Goal: Task Accomplishment & Management: Use online tool/utility

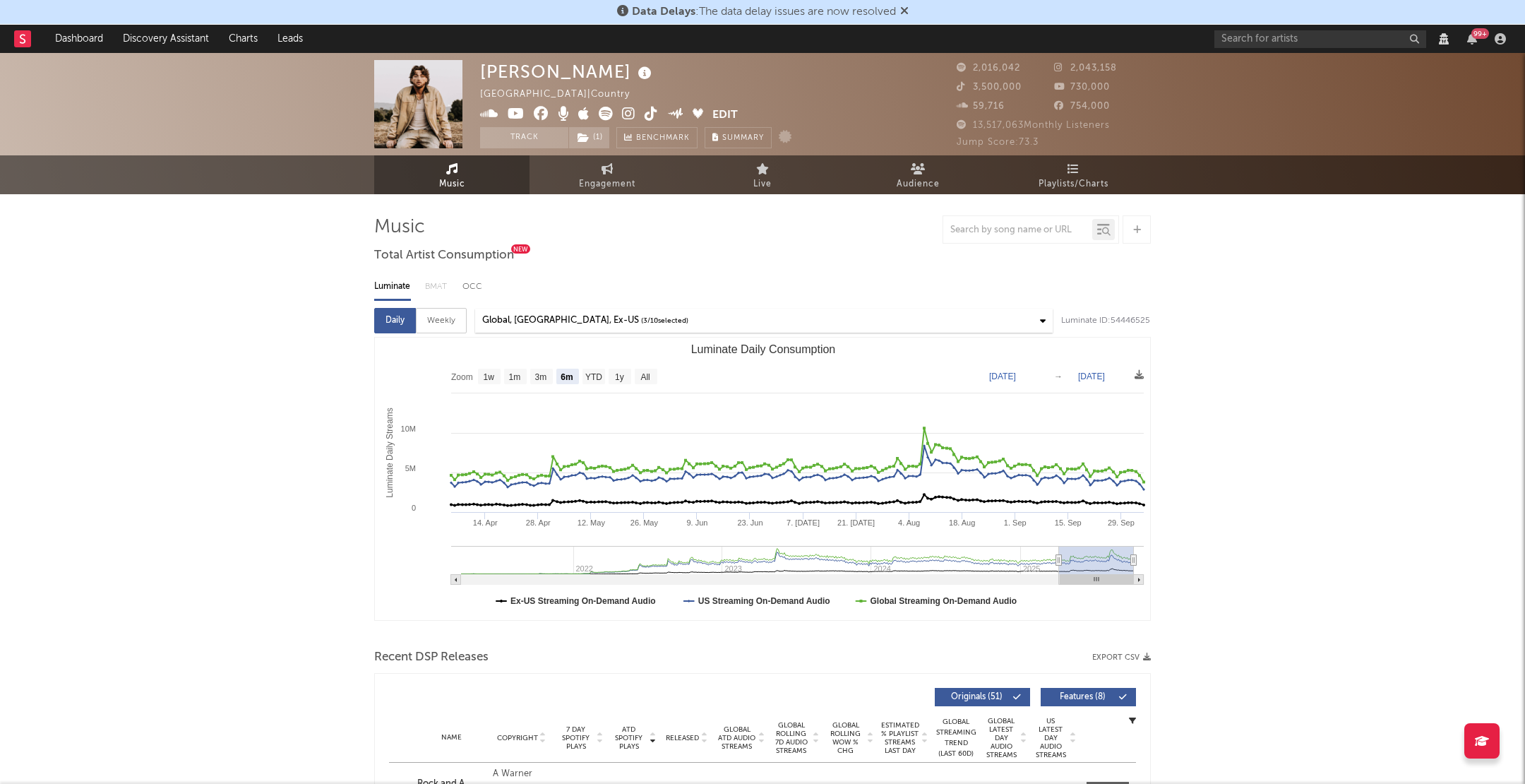
select select "6m"
select select "View all"
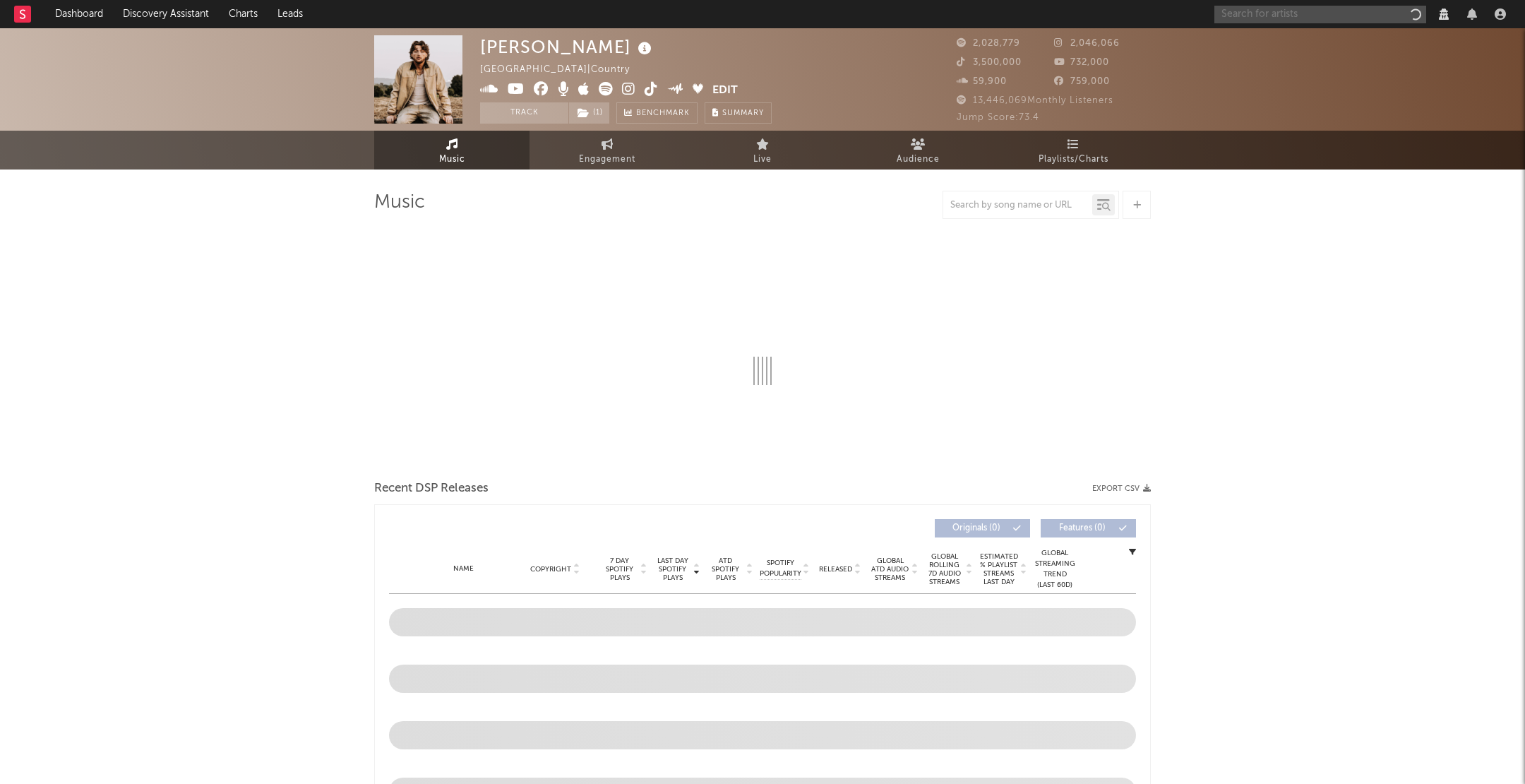
click at [1256, 22] on input "text" at bounding box center [1321, 15] width 212 height 18
type input "vic"
select select "View all"
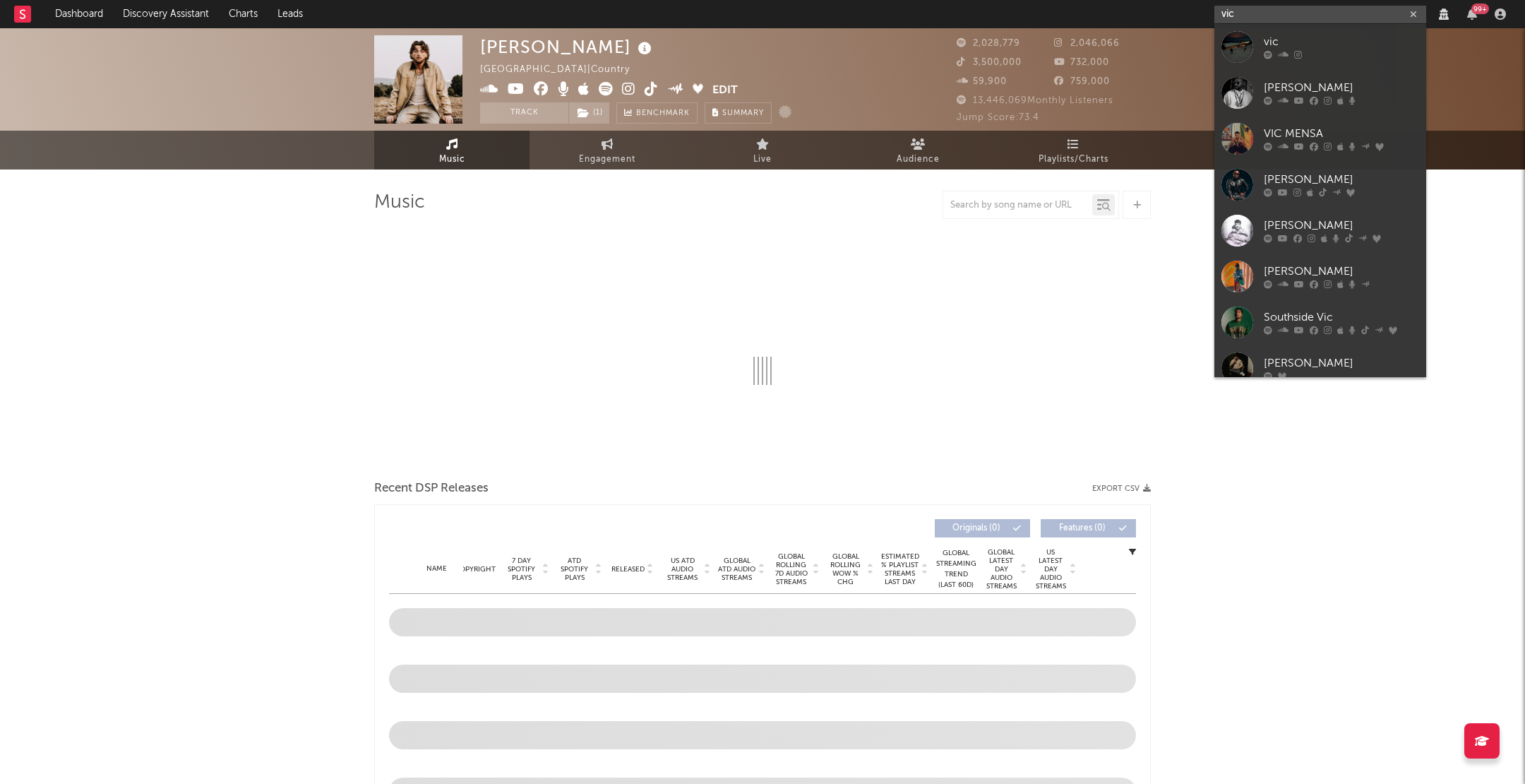
type input "vic d"
select select "View all"
type input "vic daggs"
select select "View all"
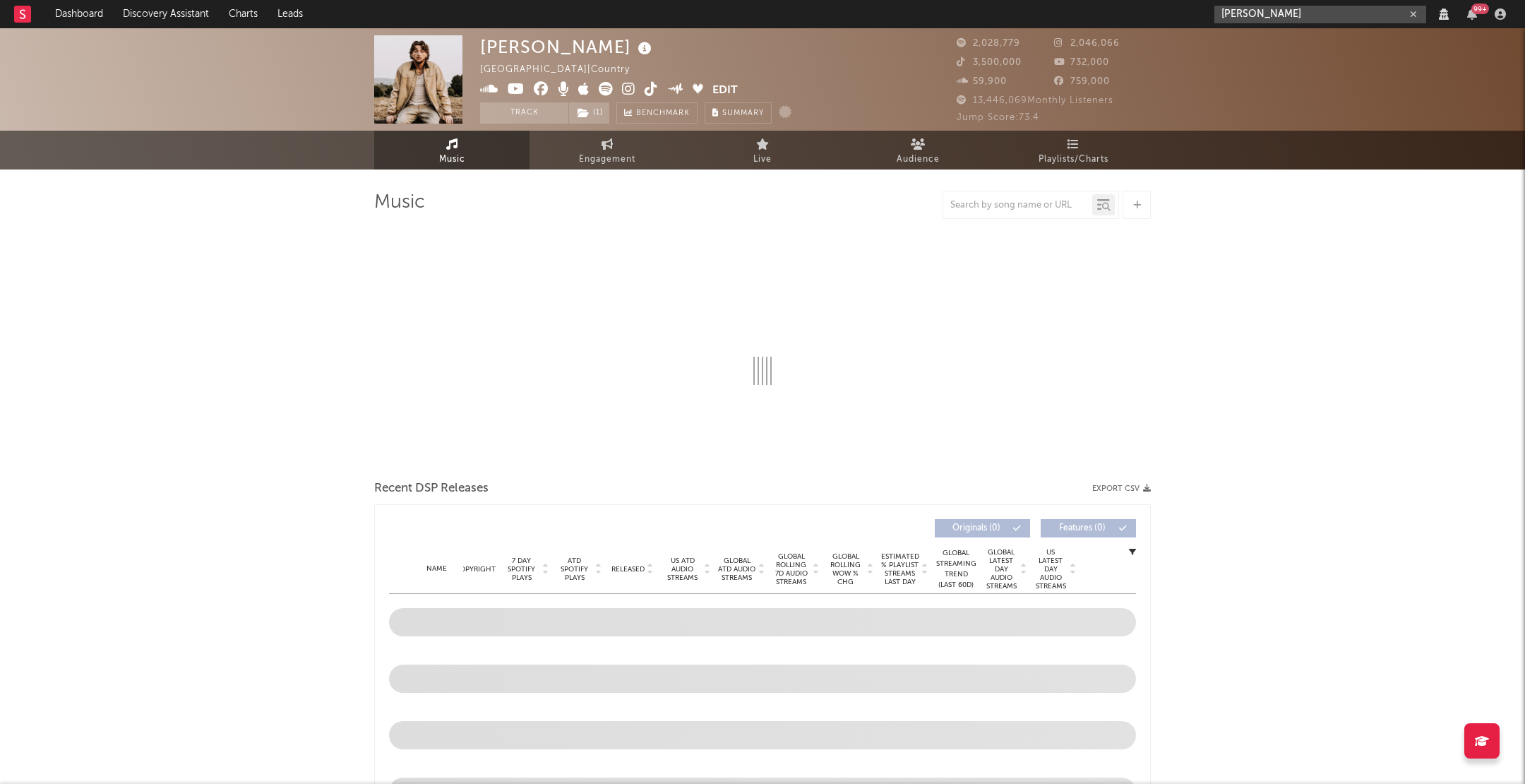
type input "vic dagg"
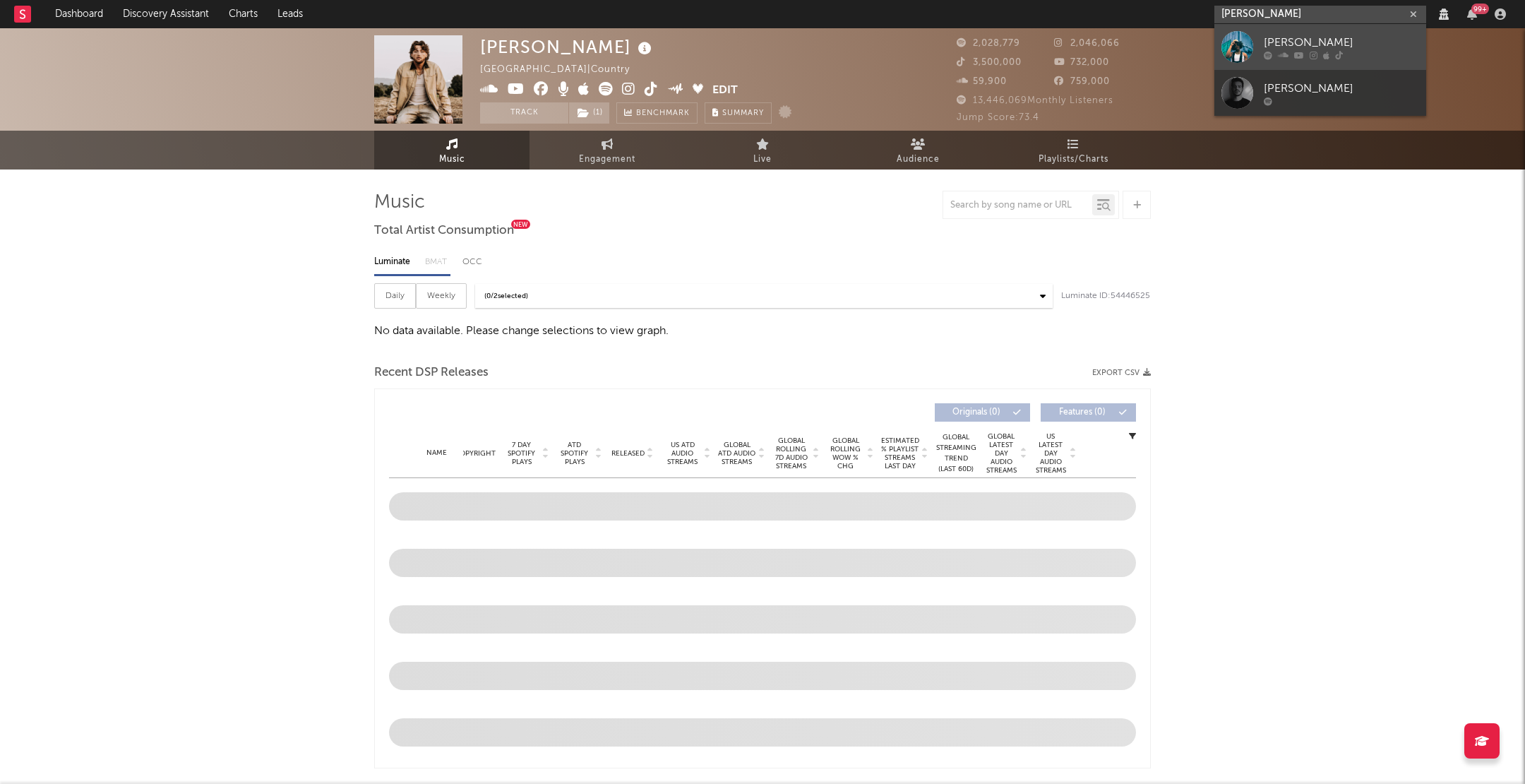
select select "View all"
select select "6m"
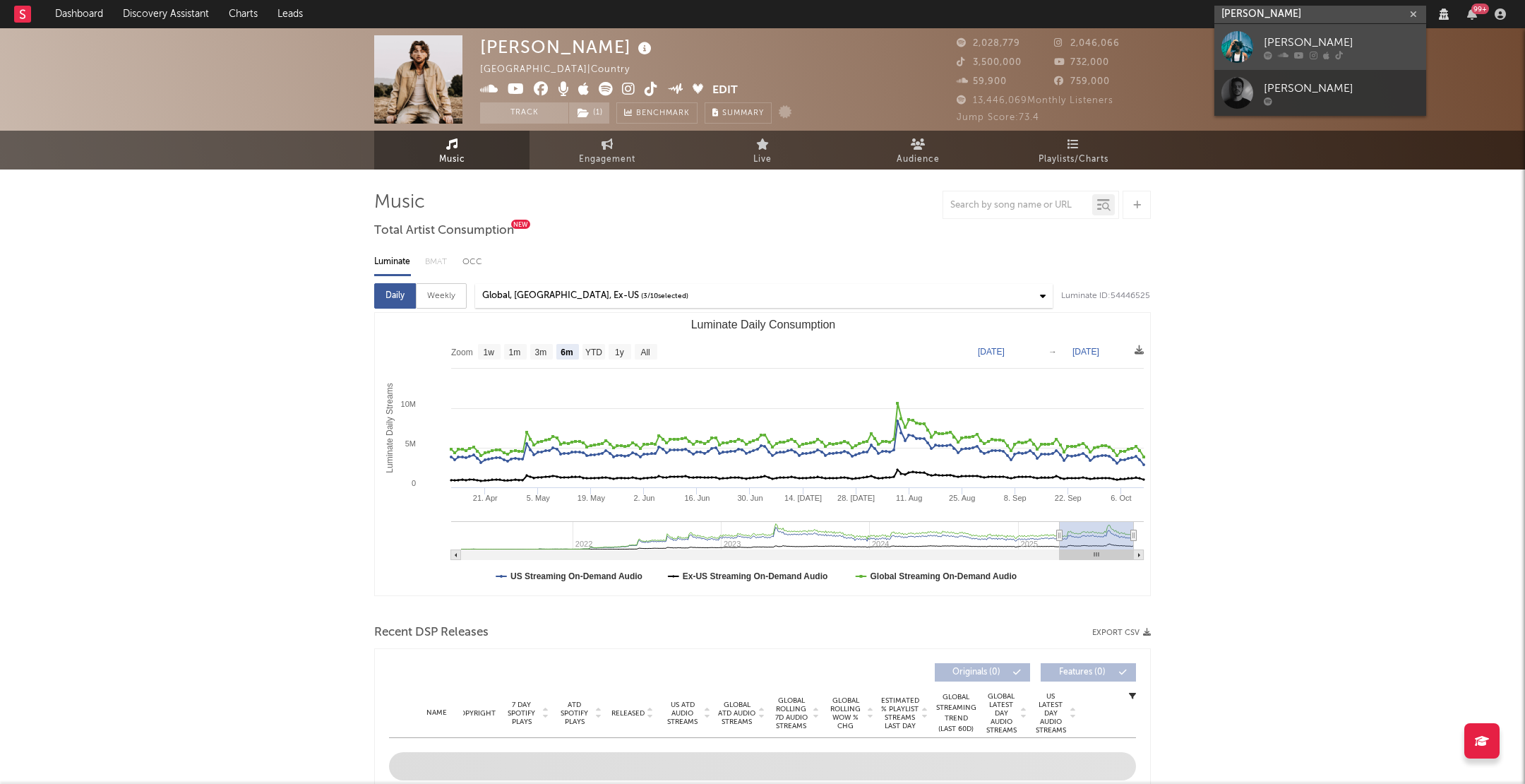
type input "vic dagg"
click at [1302, 46] on div "Vic Daggs II" at bounding box center [1341, 41] width 155 height 17
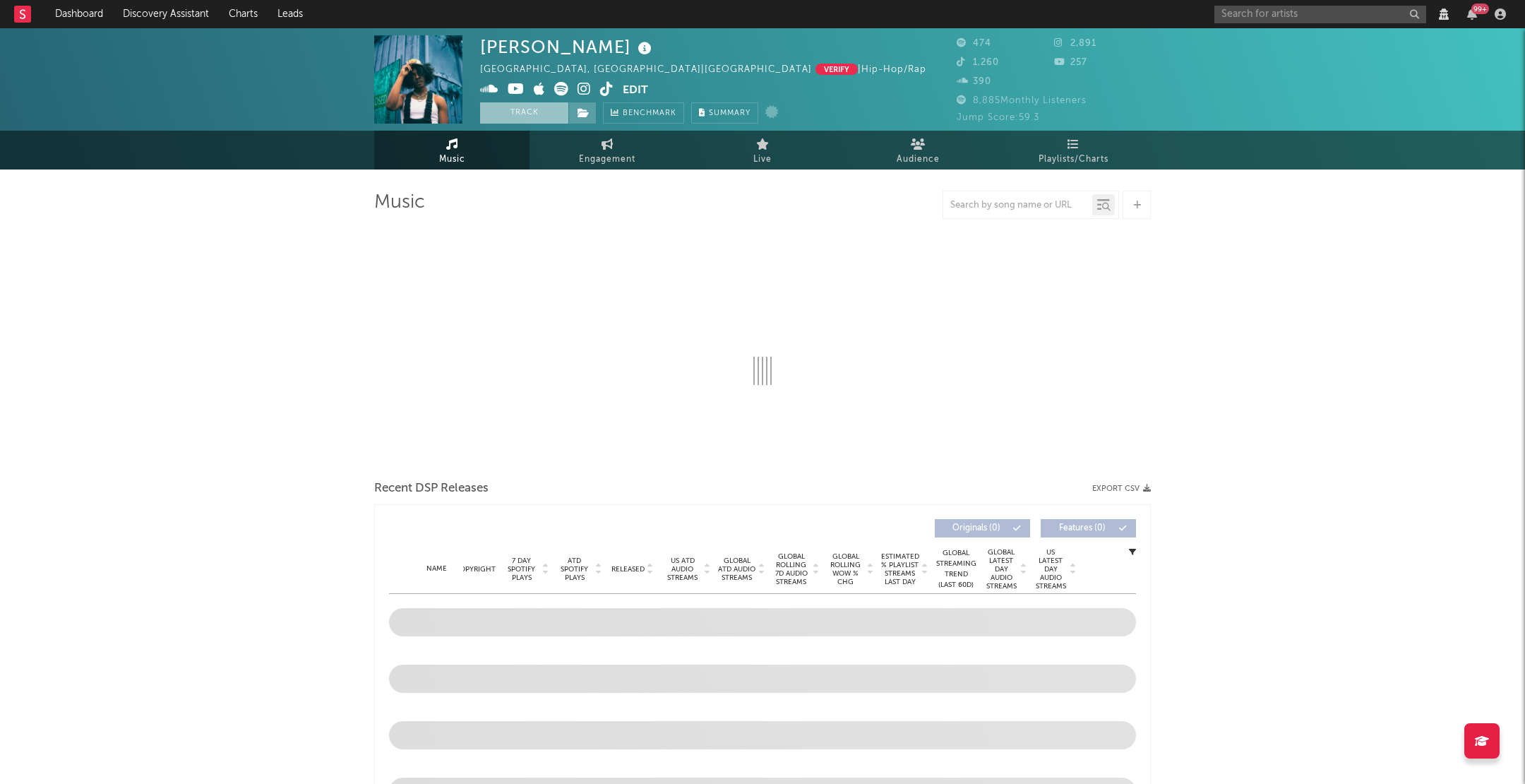
select select "View all"
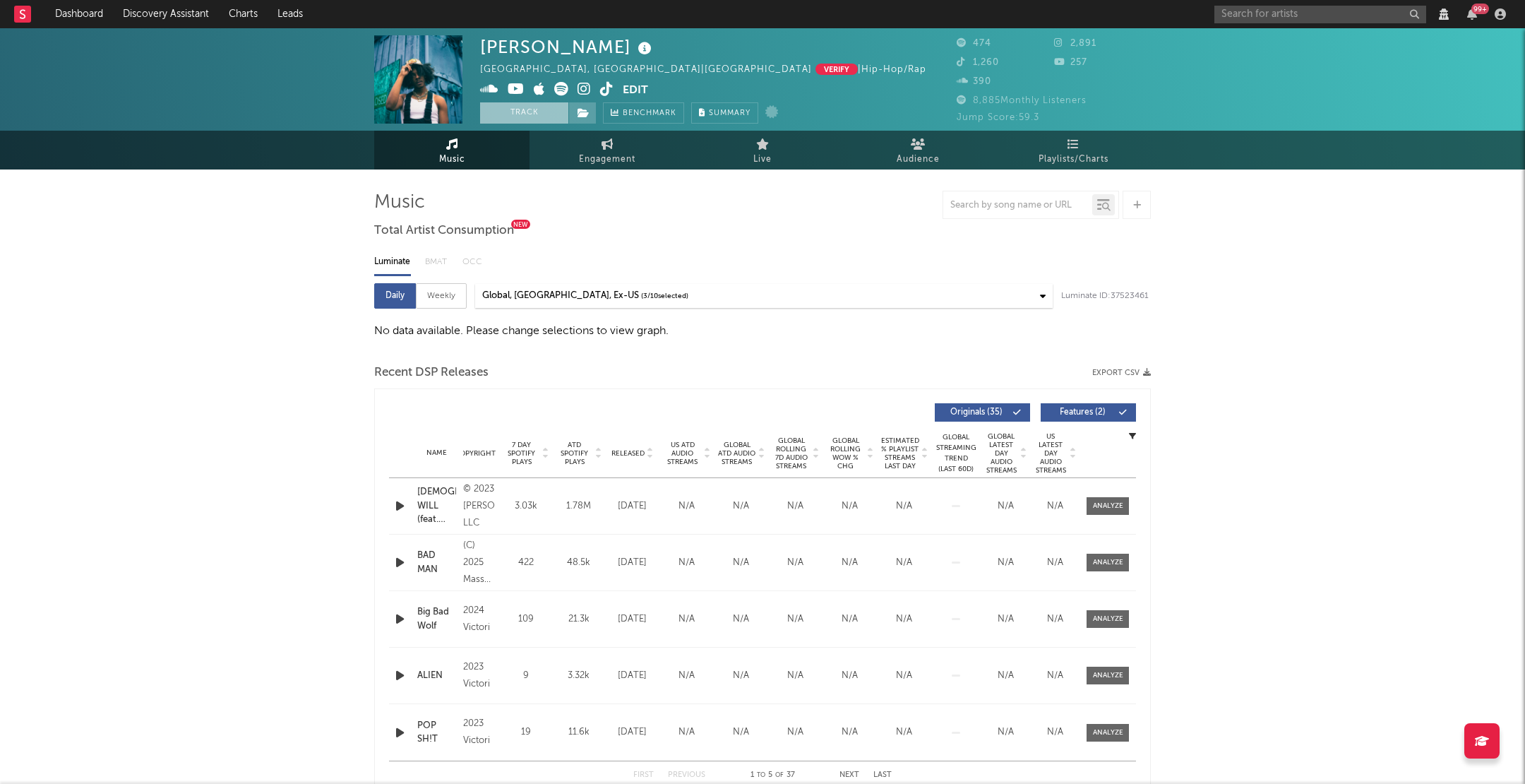
click at [523, 113] on button "Track" at bounding box center [525, 113] width 88 height 22
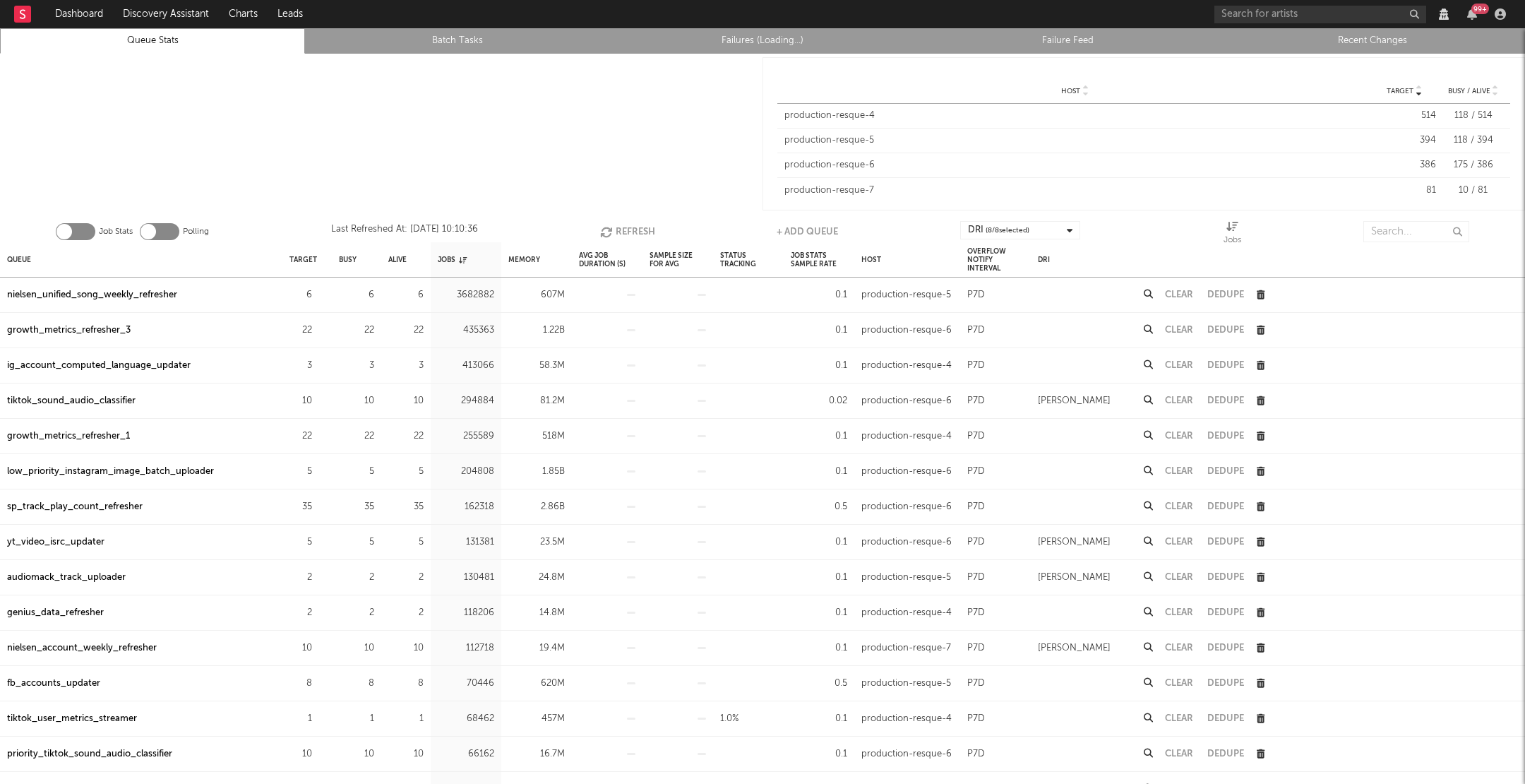
click at [79, 287] on div "nielsen_unified_song_weekly_refresher" at bounding box center [91, 295] width 170 height 17
click at [317, 290] on icon "button" at bounding box center [319, 294] width 9 height 9
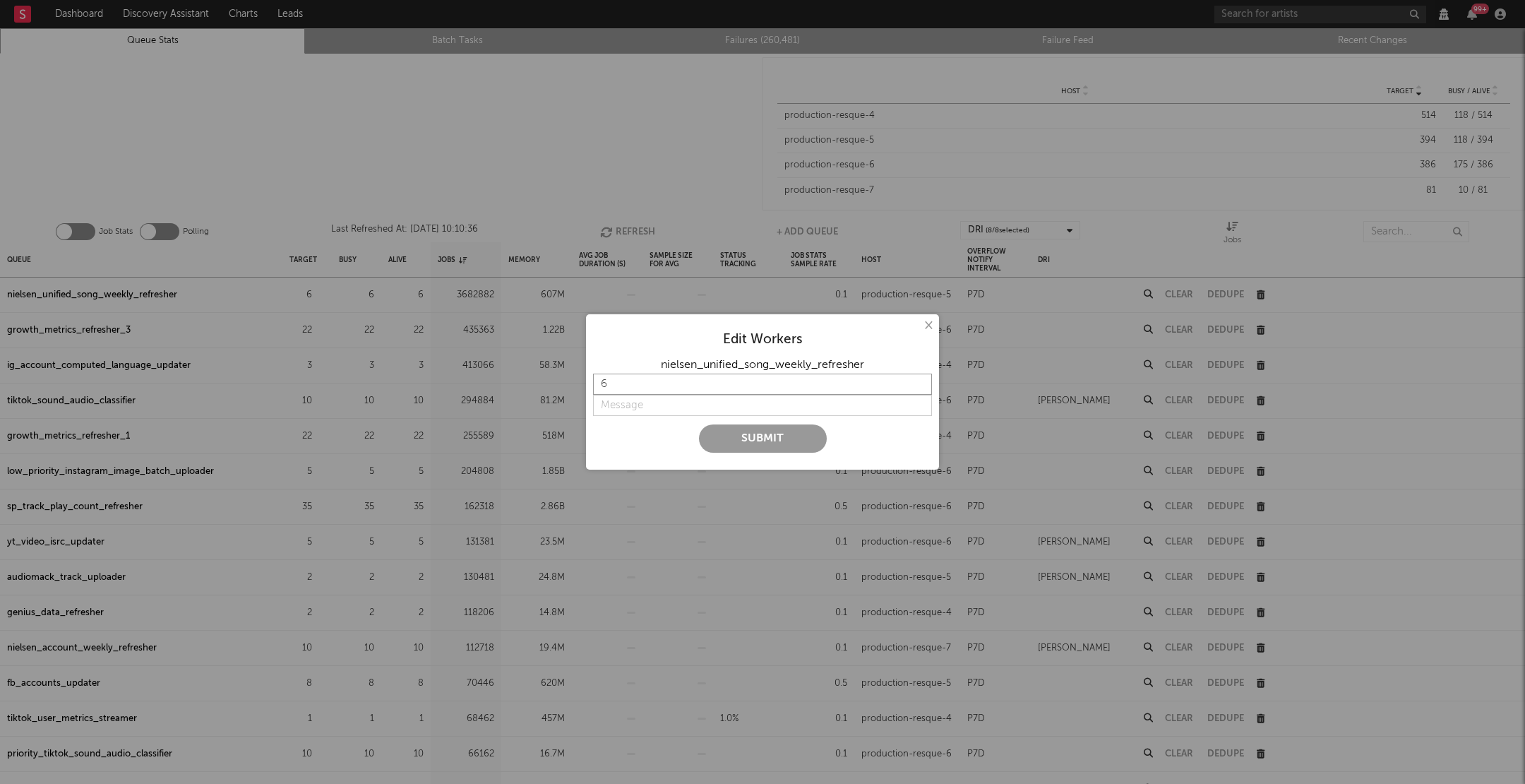
click at [634, 381] on input "6" at bounding box center [762, 384] width 339 height 22
type input "14"
click at [620, 405] on input "string" at bounding box center [762, 406] width 339 height 22
type input "too slow"
click at [699, 424] on button "Submit" at bounding box center [762, 438] width 128 height 28
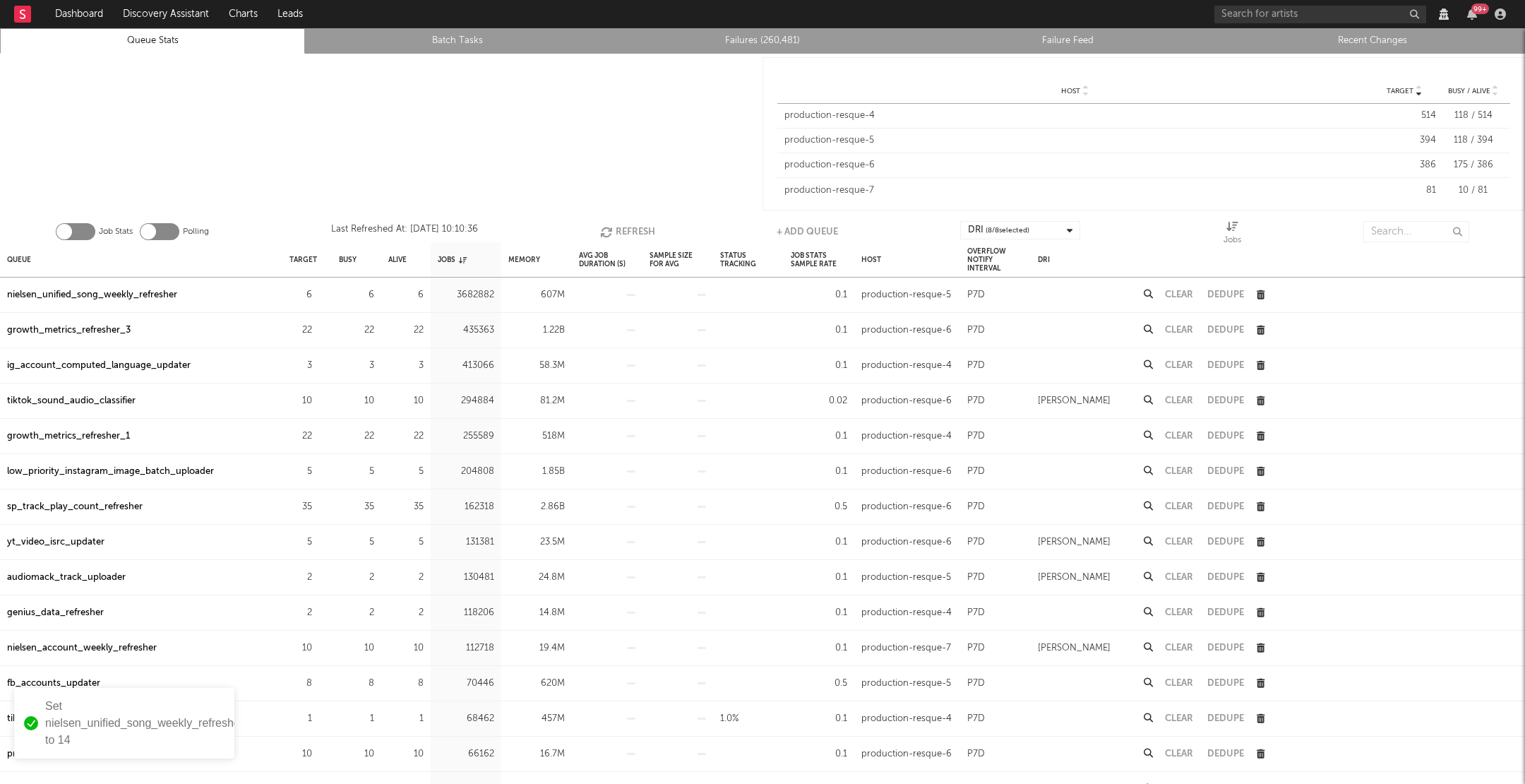
click at [85, 324] on div "growth_metrics_refresher_3" at bounding box center [69, 330] width 124 height 17
click at [318, 325] on icon "button" at bounding box center [319, 329] width 9 height 9
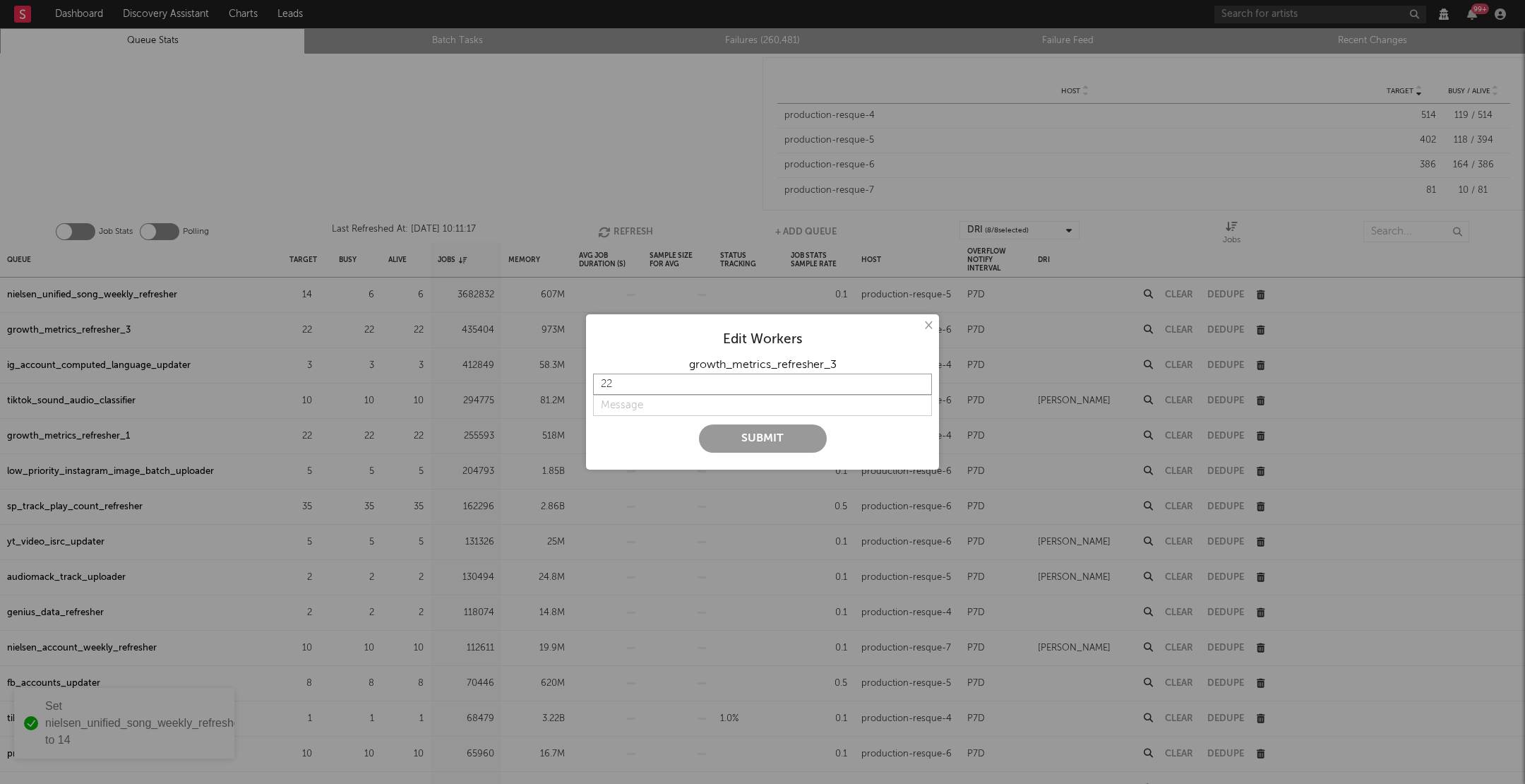
click at [672, 382] on input "22" at bounding box center [762, 384] width 339 height 22
type input "28"
click at [730, 441] on button "Submit" at bounding box center [762, 438] width 128 height 28
click at [674, 407] on input "string" at bounding box center [762, 406] width 339 height 22
type input "k"
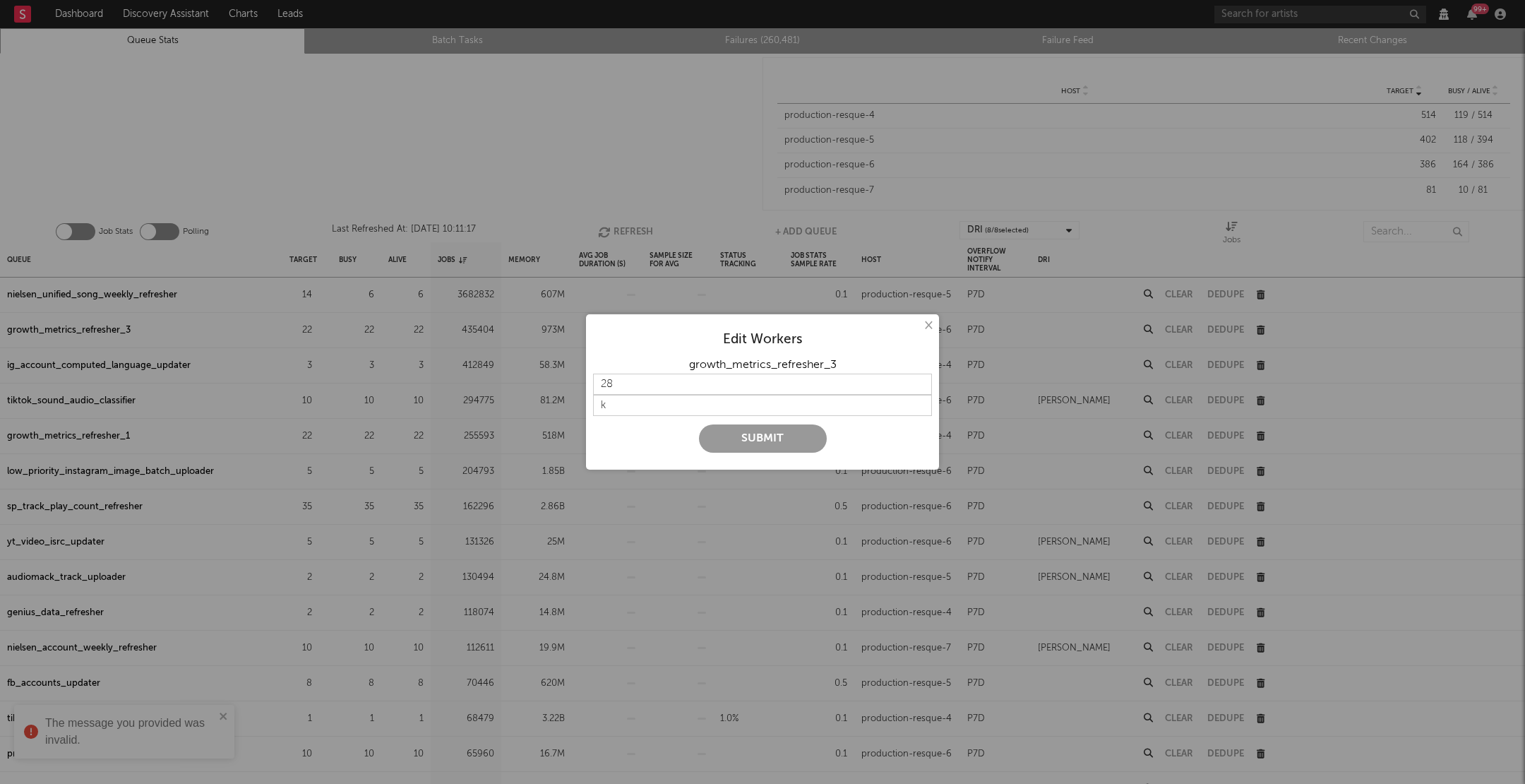
click at [708, 422] on div at bounding box center [762, 420] width 339 height 9
click at [711, 437] on button "Submit" at bounding box center [762, 438] width 128 height 28
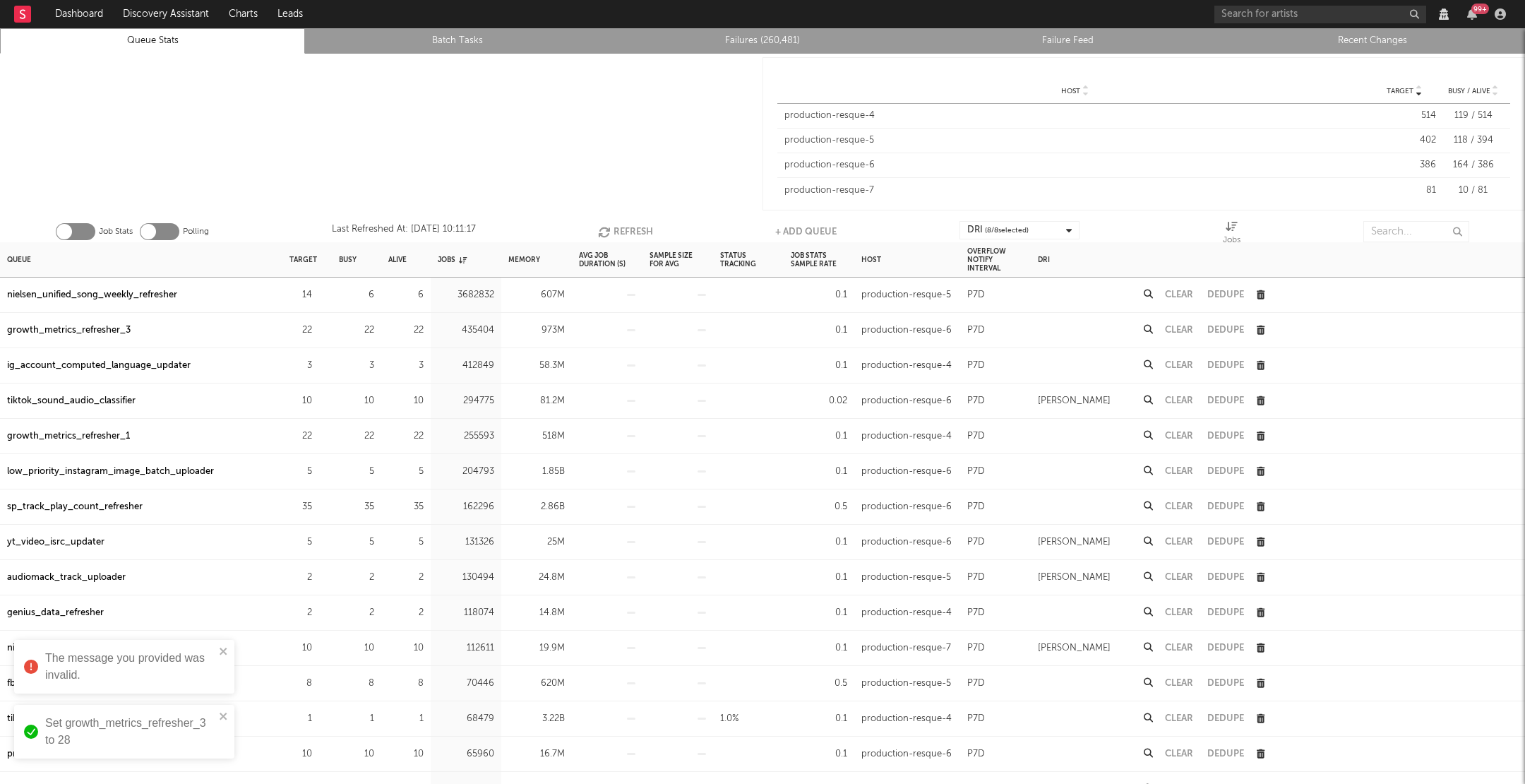
click at [378, 430] on div "22" at bounding box center [357, 436] width 49 height 35
click at [322, 434] on icon "button" at bounding box center [319, 435] width 9 height 9
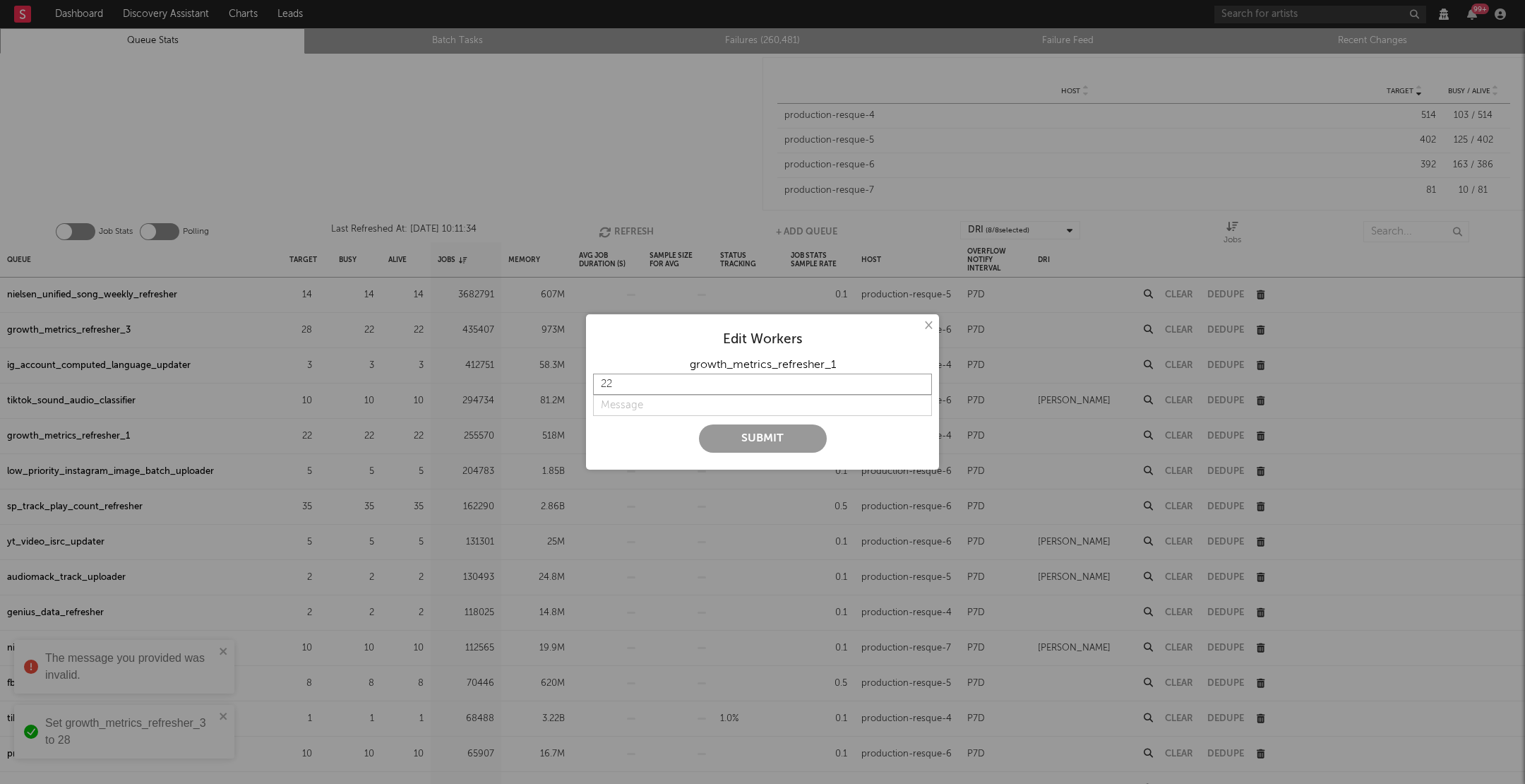
click at [650, 380] on input "22" at bounding box center [762, 384] width 339 height 22
type input "28"
click at [657, 407] on input "string" at bounding box center [762, 406] width 339 height 22
type input "j"
type input "k"
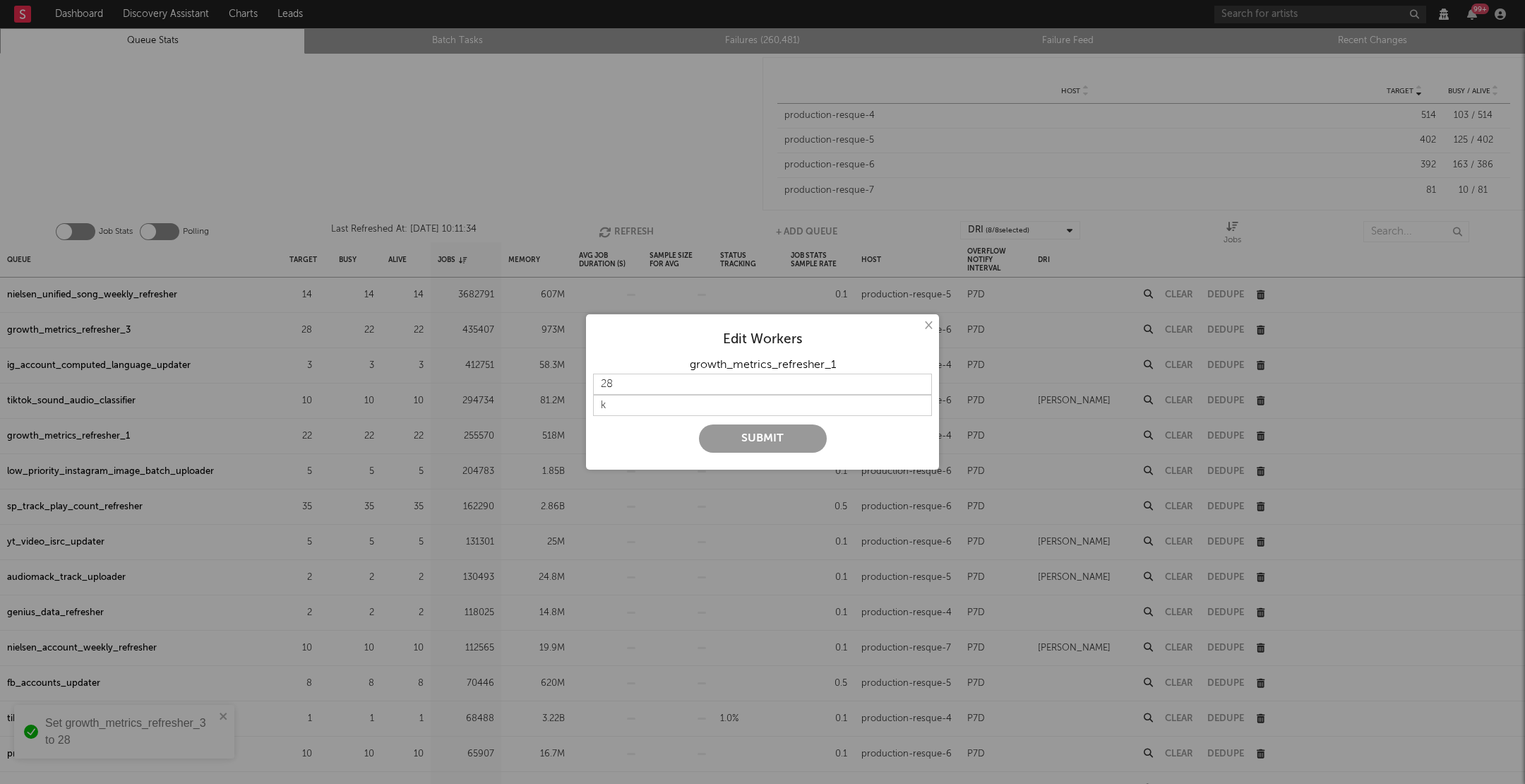
click at [731, 438] on button "Submit" at bounding box center [762, 438] width 128 height 28
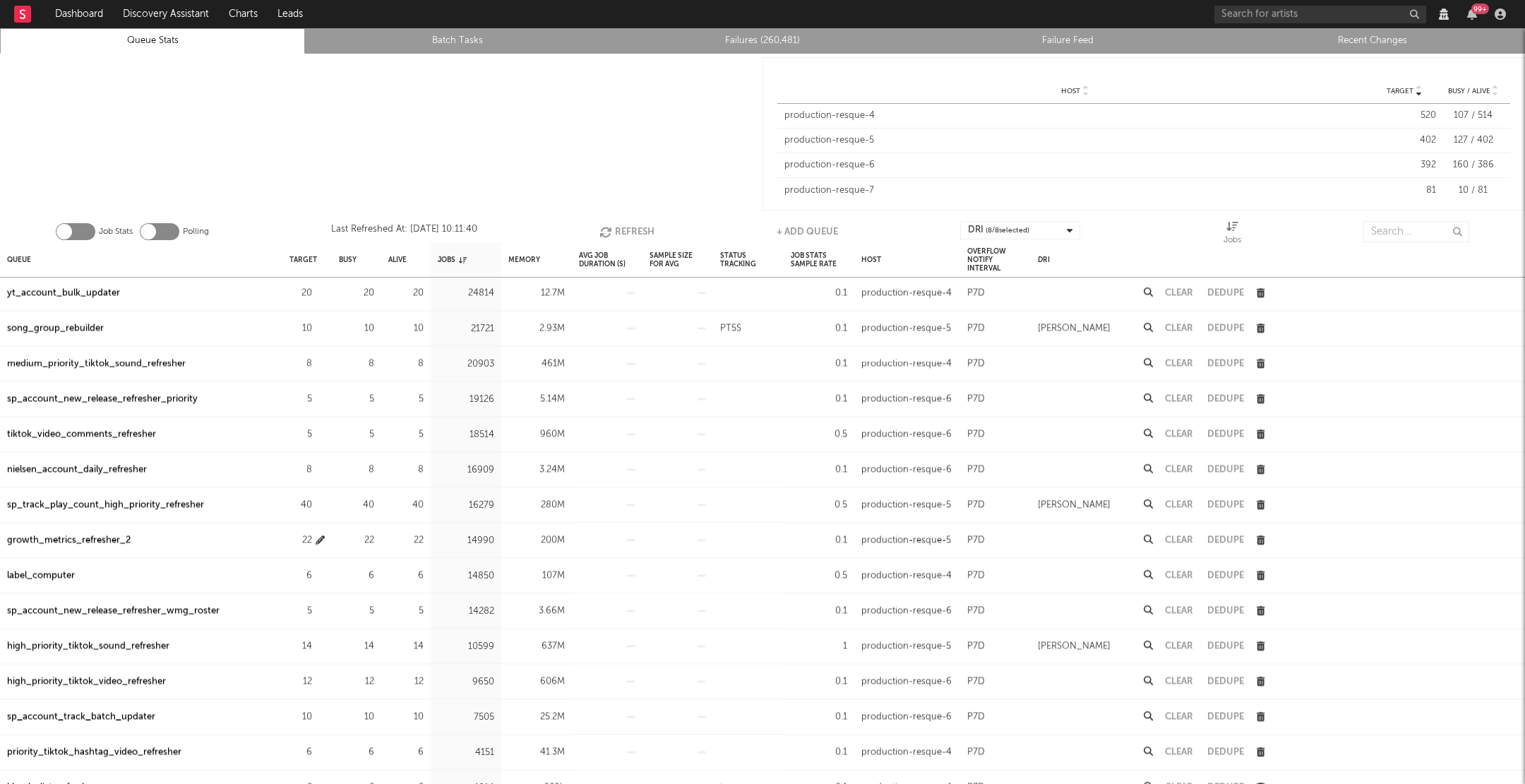
click at [317, 536] on icon "button" at bounding box center [319, 539] width 9 height 9
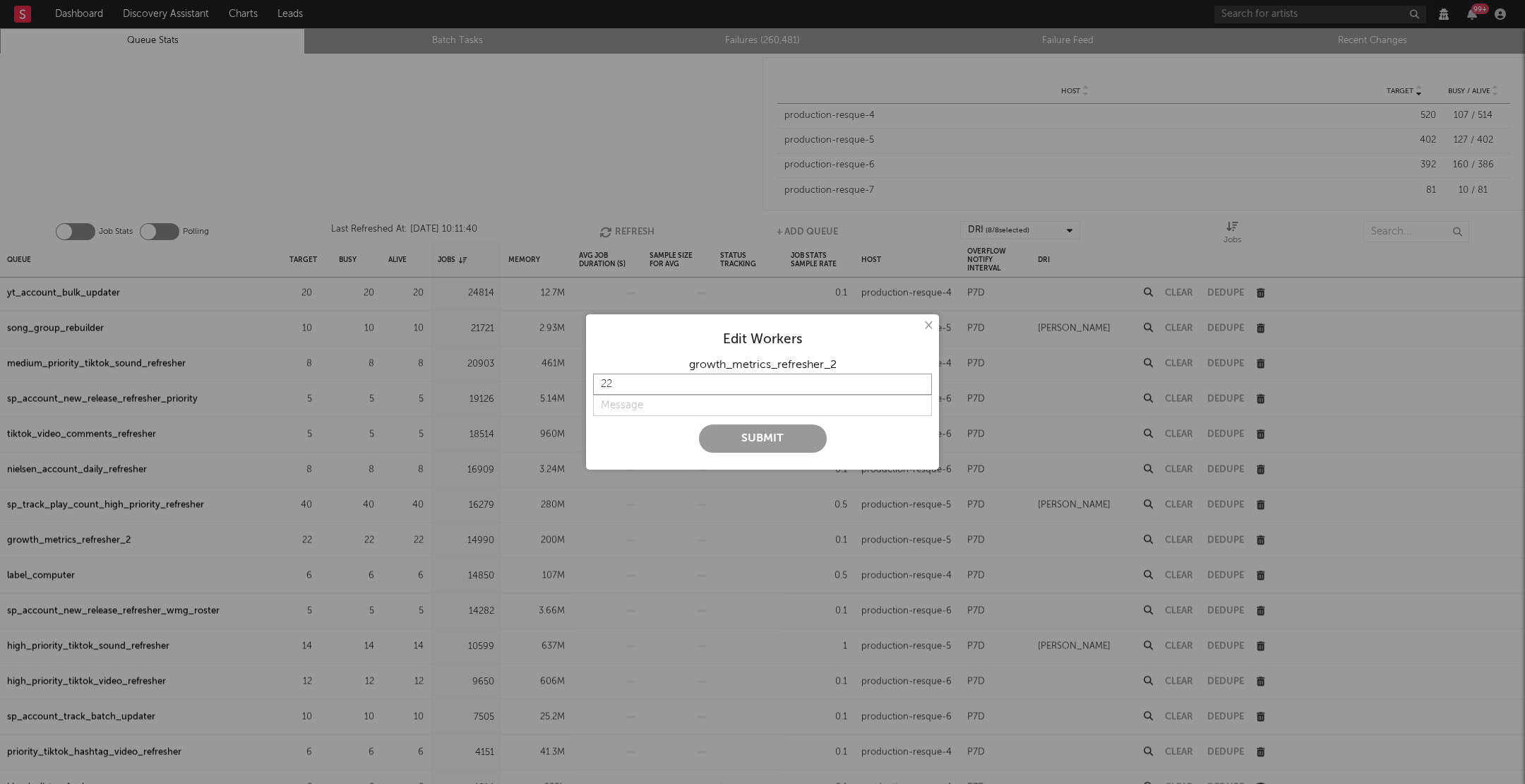
click at [658, 373] on input "22" at bounding box center [762, 384] width 339 height 22
click at [658, 379] on input "22" at bounding box center [762, 384] width 339 height 22
type input "28"
click at [662, 406] on input "string" at bounding box center [762, 406] width 339 height 22
type input "k"
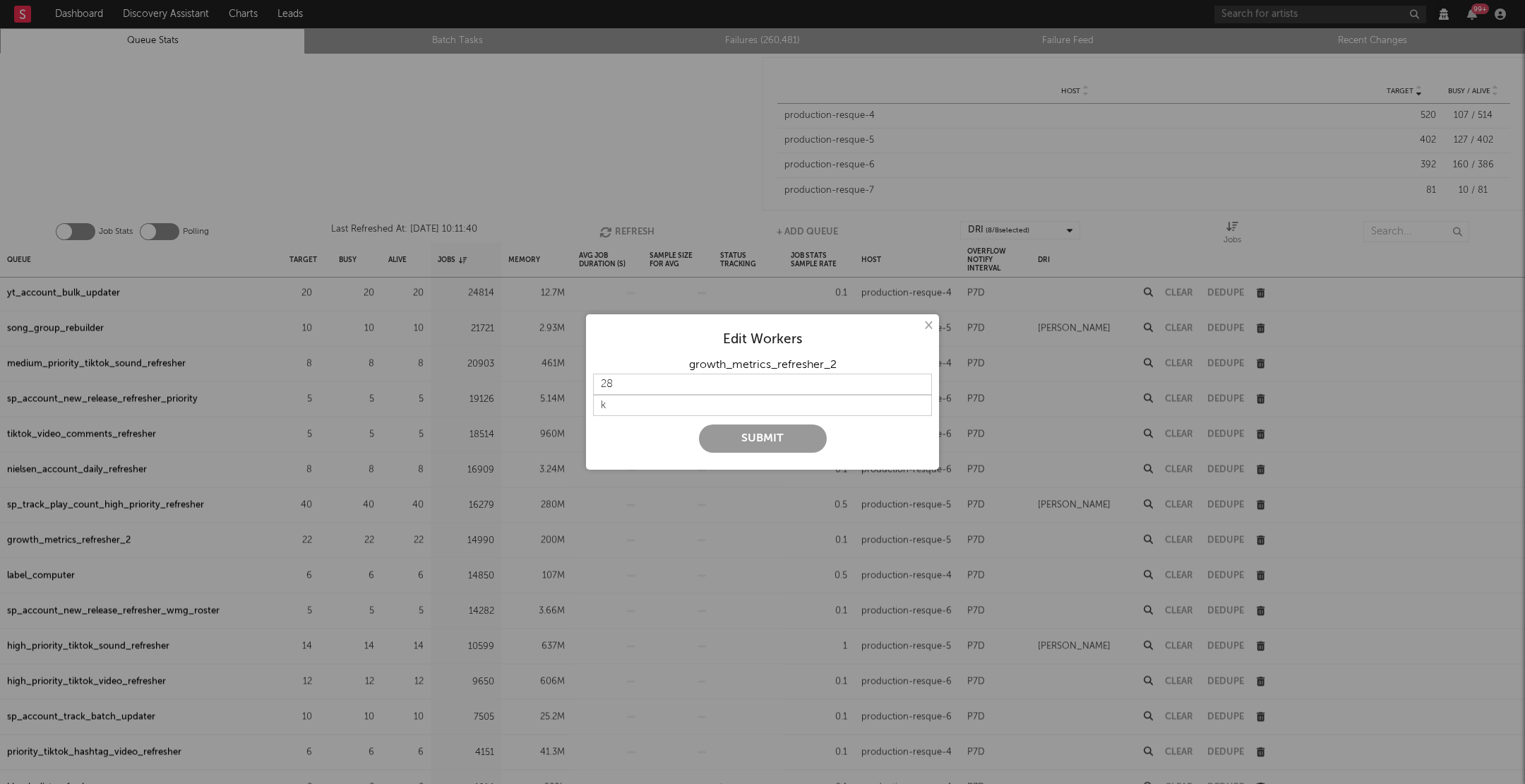
click at [720, 432] on button "Submit" at bounding box center [762, 438] width 128 height 28
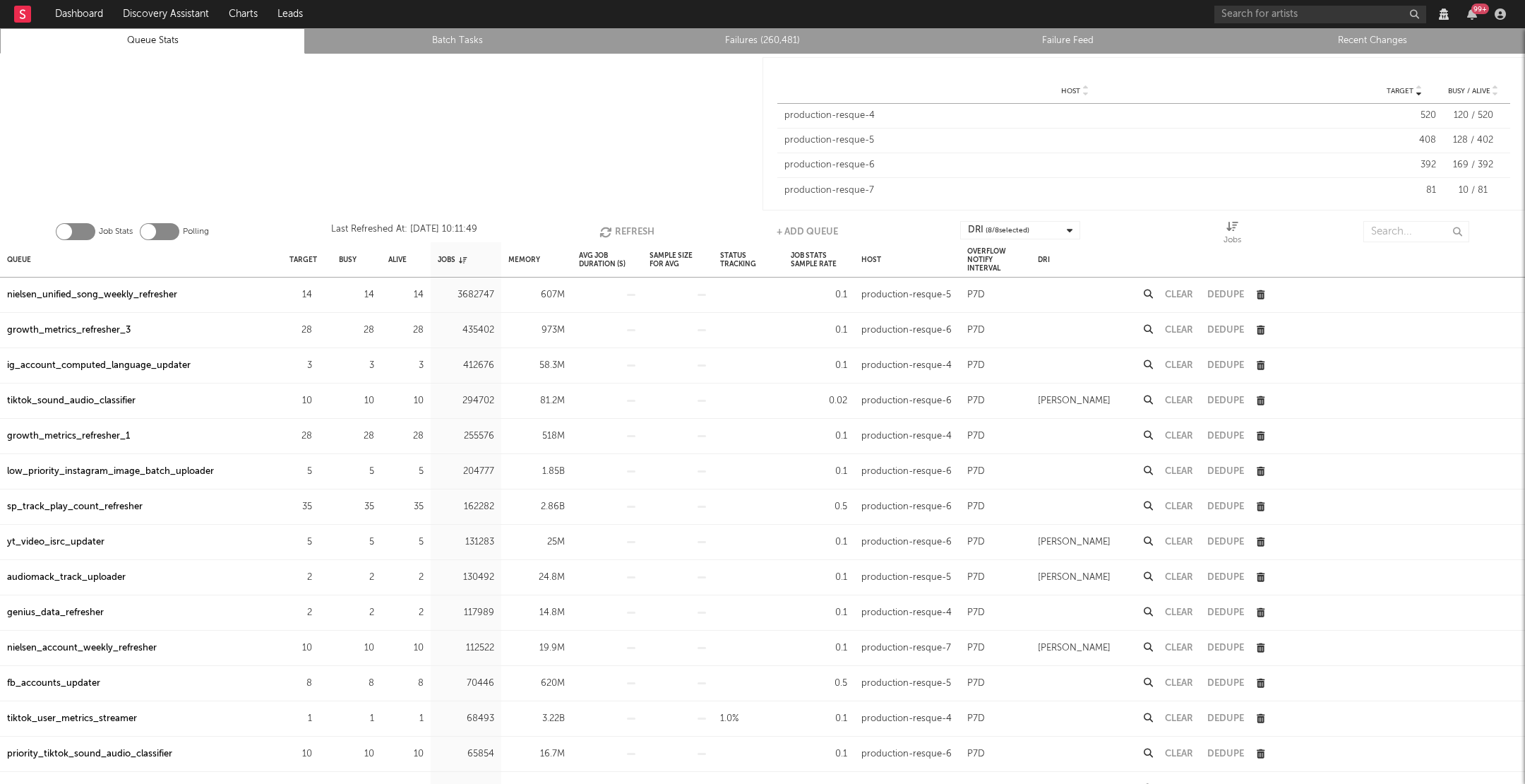
click at [631, 228] on button "Refresh" at bounding box center [627, 232] width 55 height 22
click at [631, 228] on button "Refresh" at bounding box center [628, 232] width 55 height 22
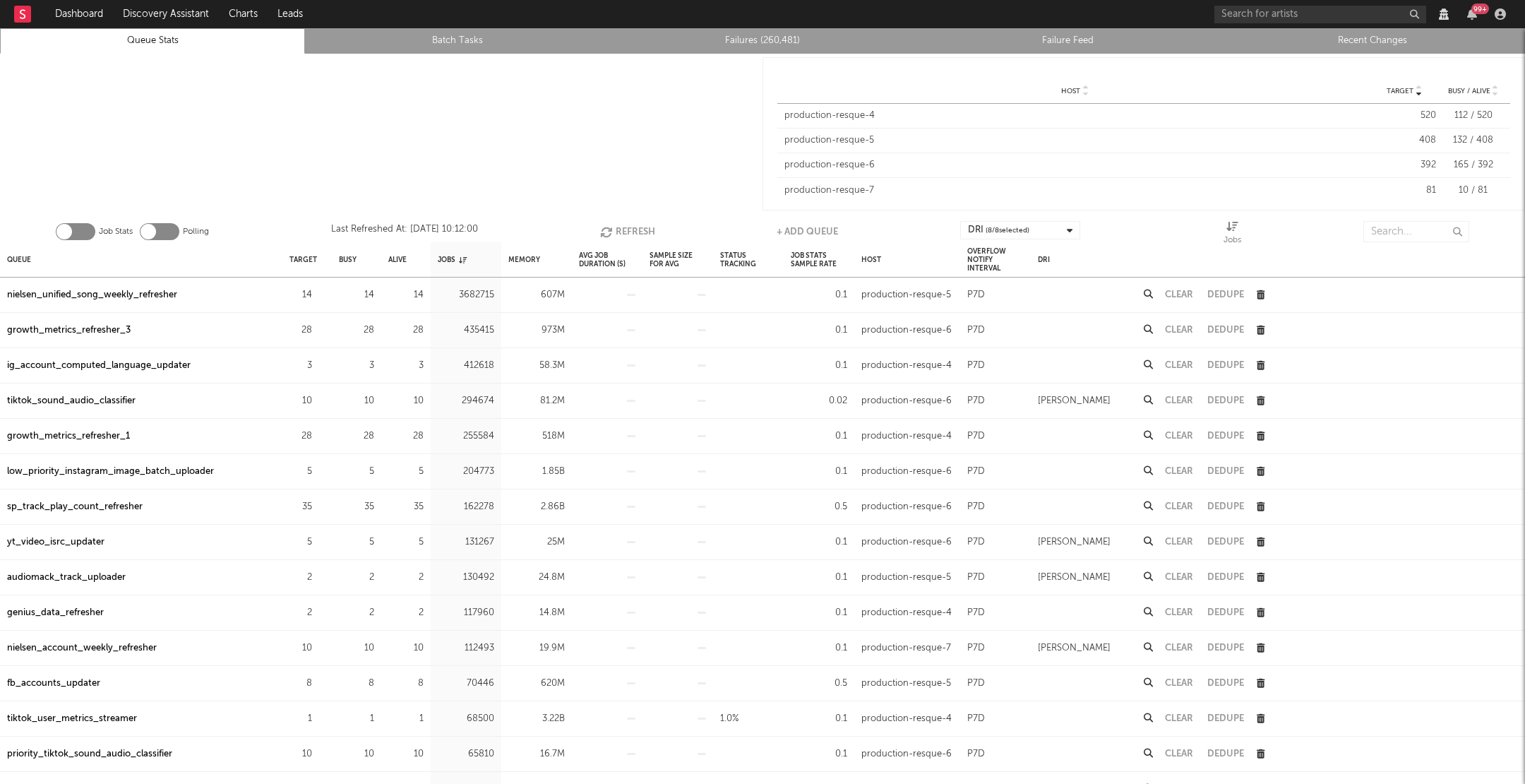
click at [631, 228] on button "Refresh" at bounding box center [628, 232] width 55 height 22
click at [631, 228] on button "Refresh" at bounding box center [627, 232] width 55 height 22
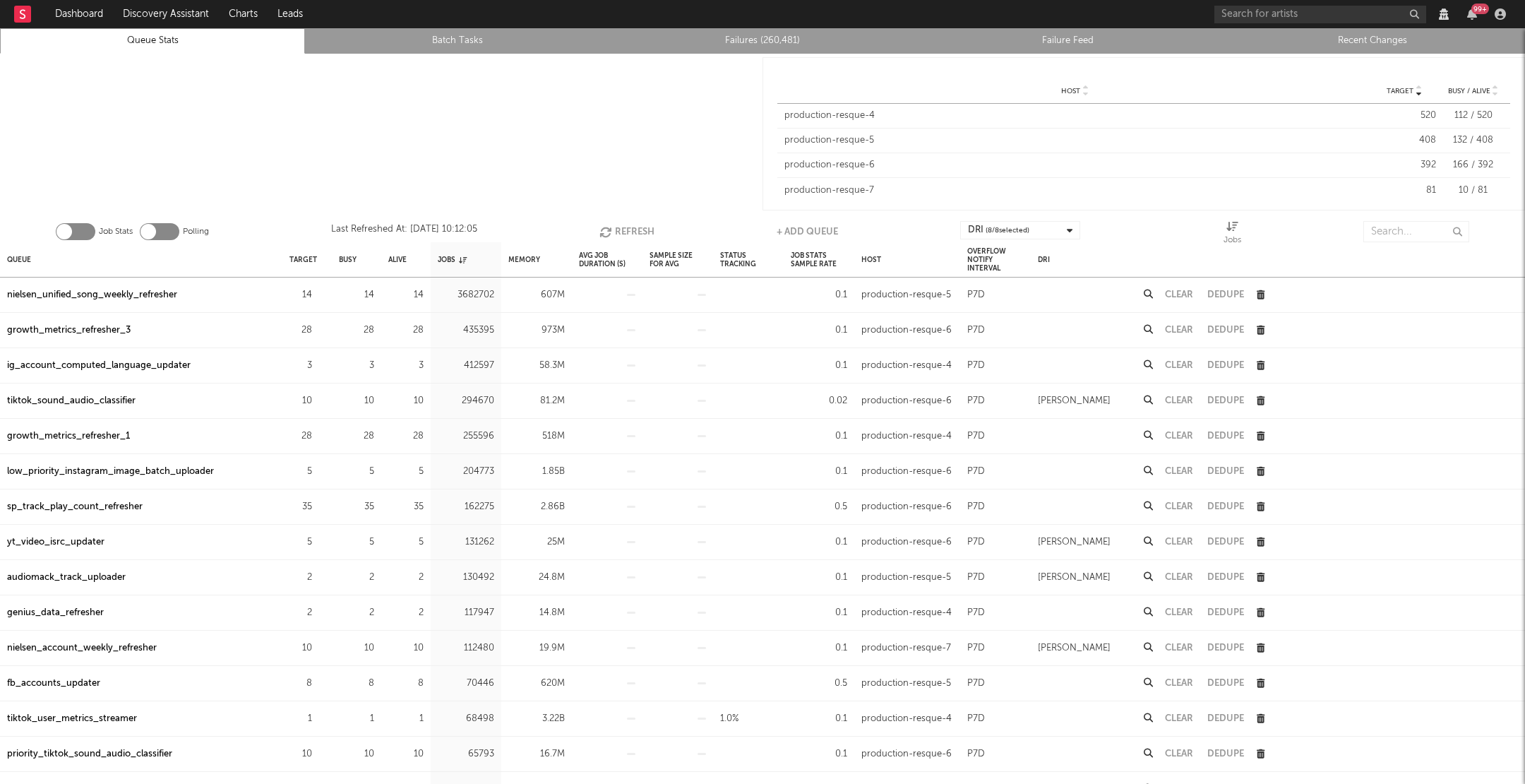
click at [631, 228] on button "Refresh" at bounding box center [627, 232] width 55 height 22
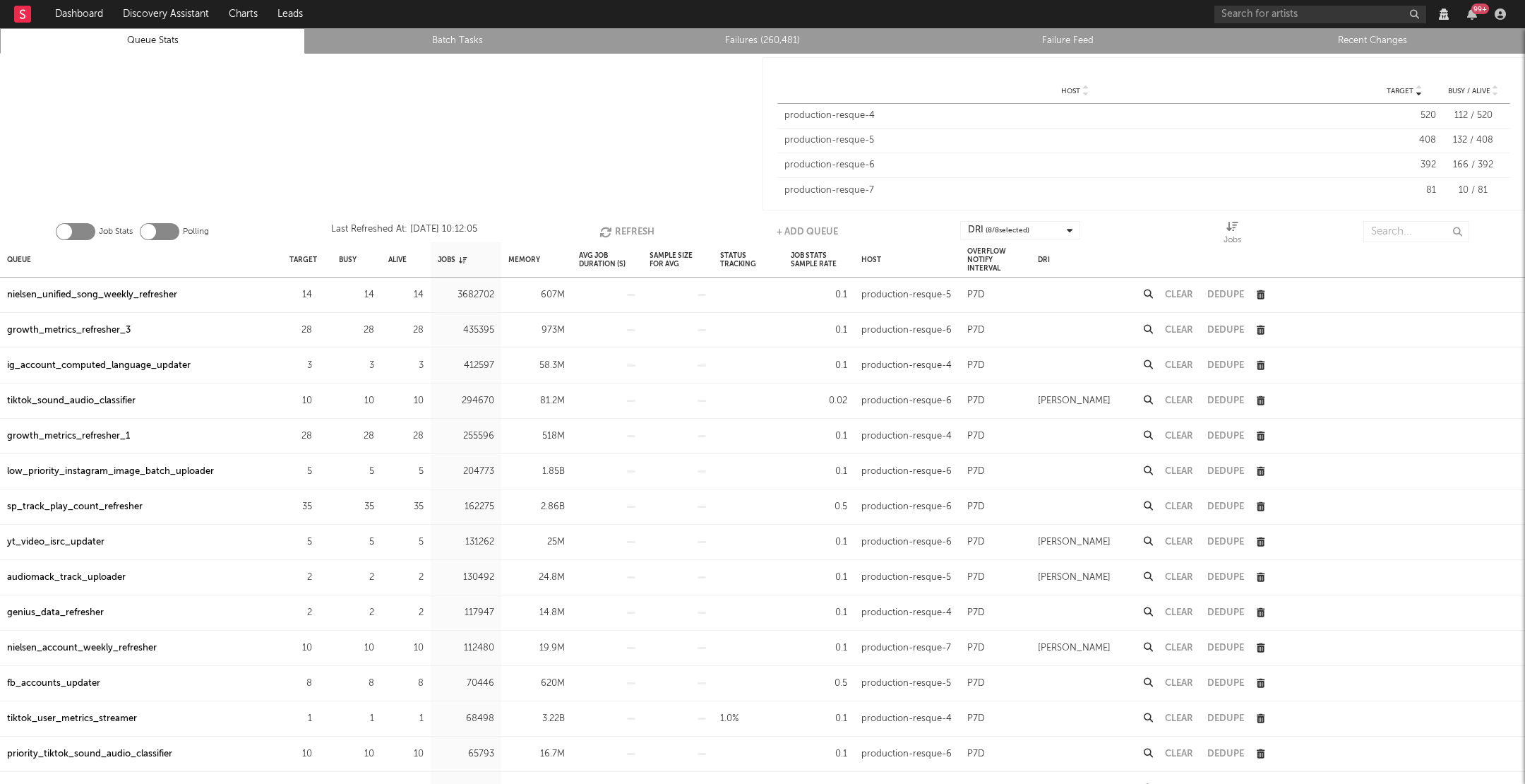
click at [631, 228] on button "Refresh" at bounding box center [627, 232] width 55 height 22
